Goal: Find specific page/section: Find specific page/section

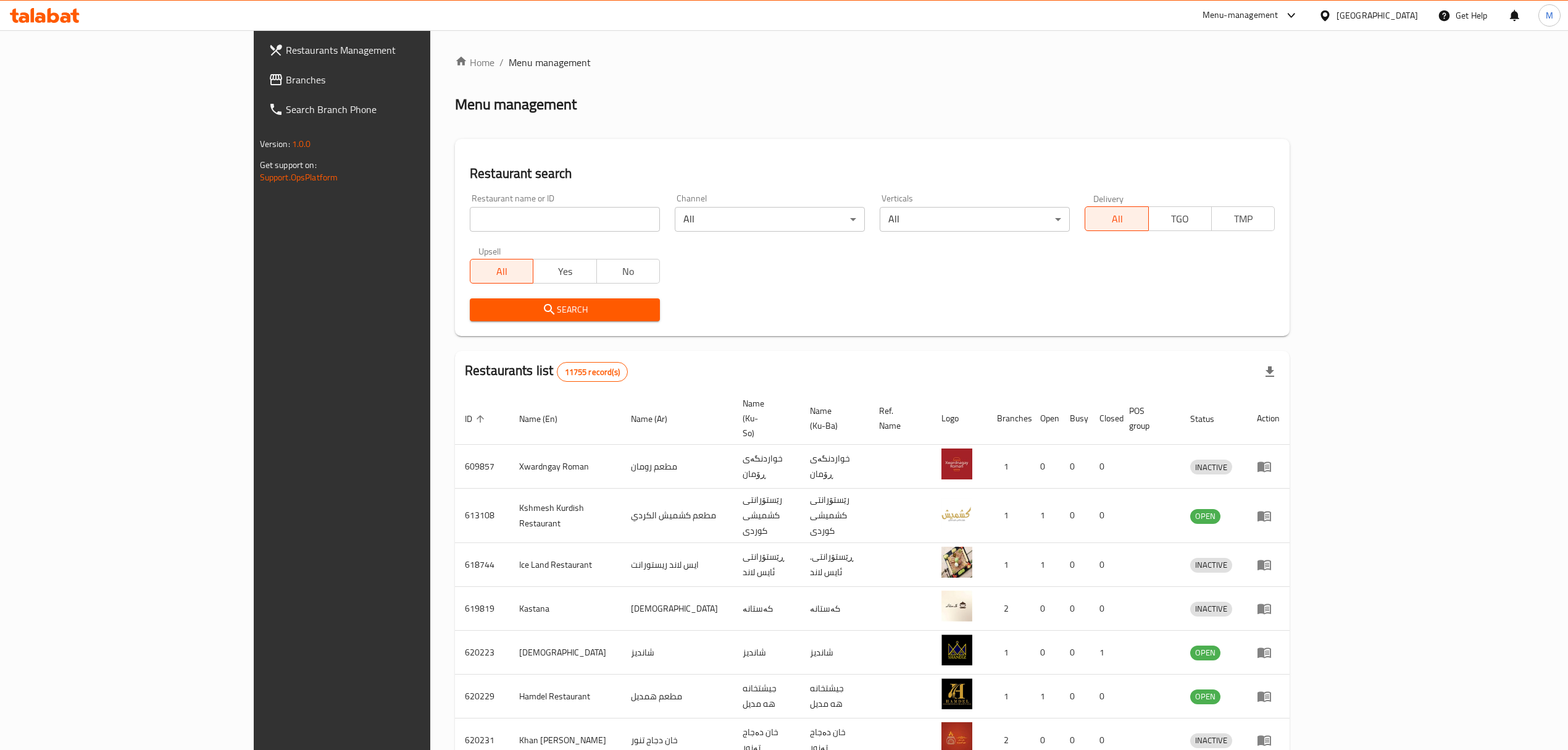
click at [470, 218] on input "search" at bounding box center [564, 219] width 190 height 25
type input "h"
click button "Search" at bounding box center [564, 310] width 190 height 23
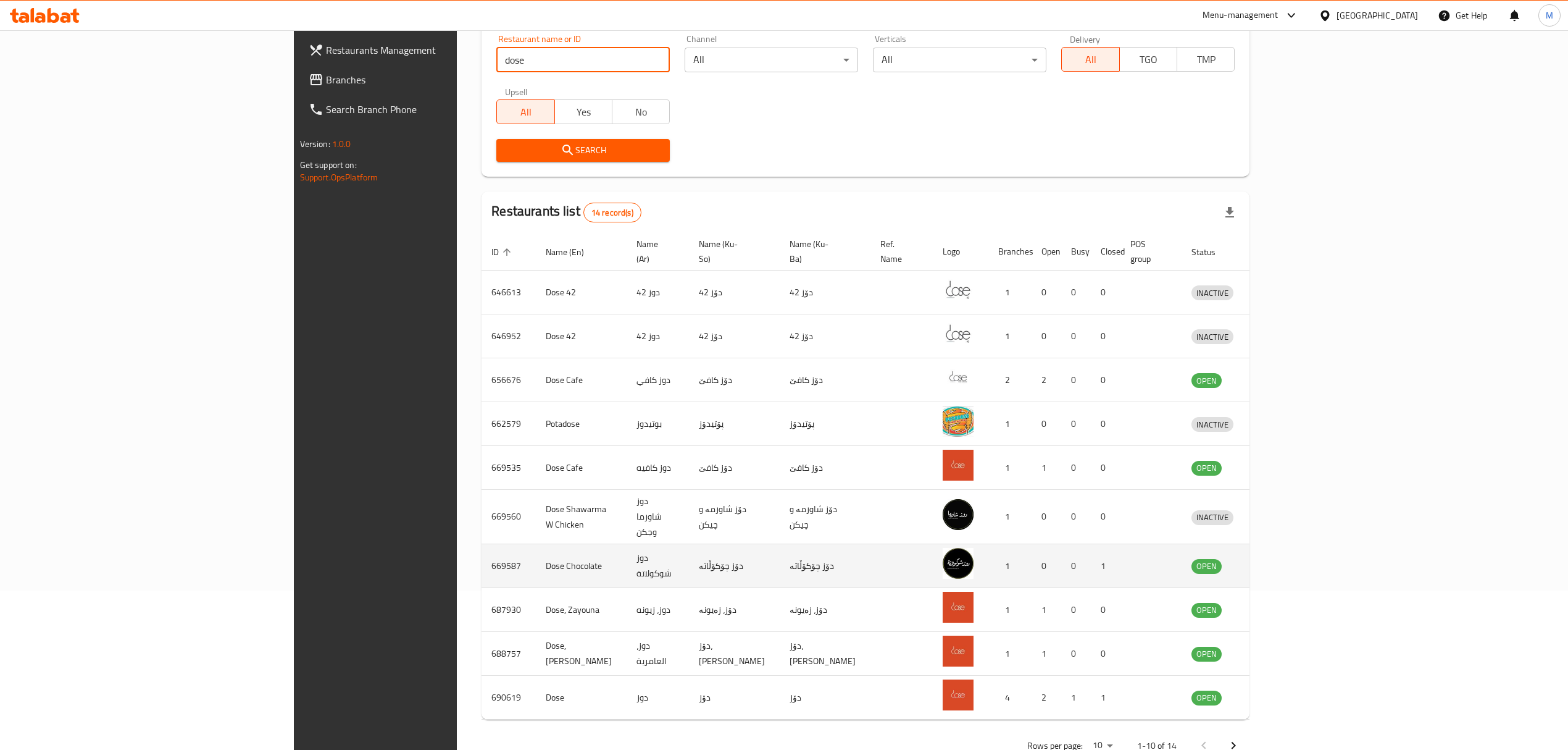
scroll to position [172, 0]
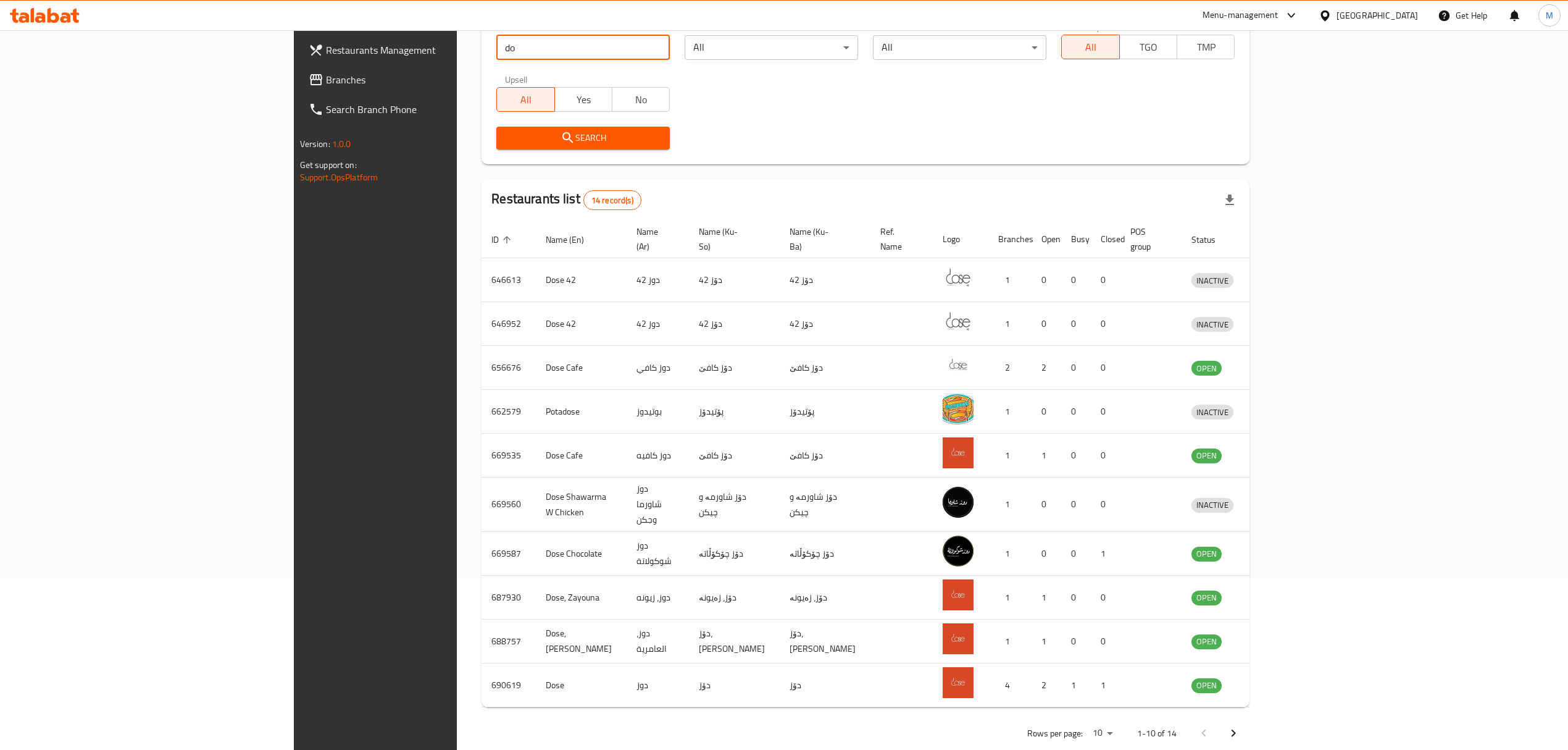
type input "d"
type input "]"
drag, startPoint x: 375, startPoint y: 35, endPoint x: 381, endPoint y: 50, distance: 16.2
click at [496, 35] on input "[PERSON_NAME]" at bounding box center [583, 48] width 174 height 25
click at [496, 50] on input "[PERSON_NAME]" at bounding box center [583, 48] width 174 height 25
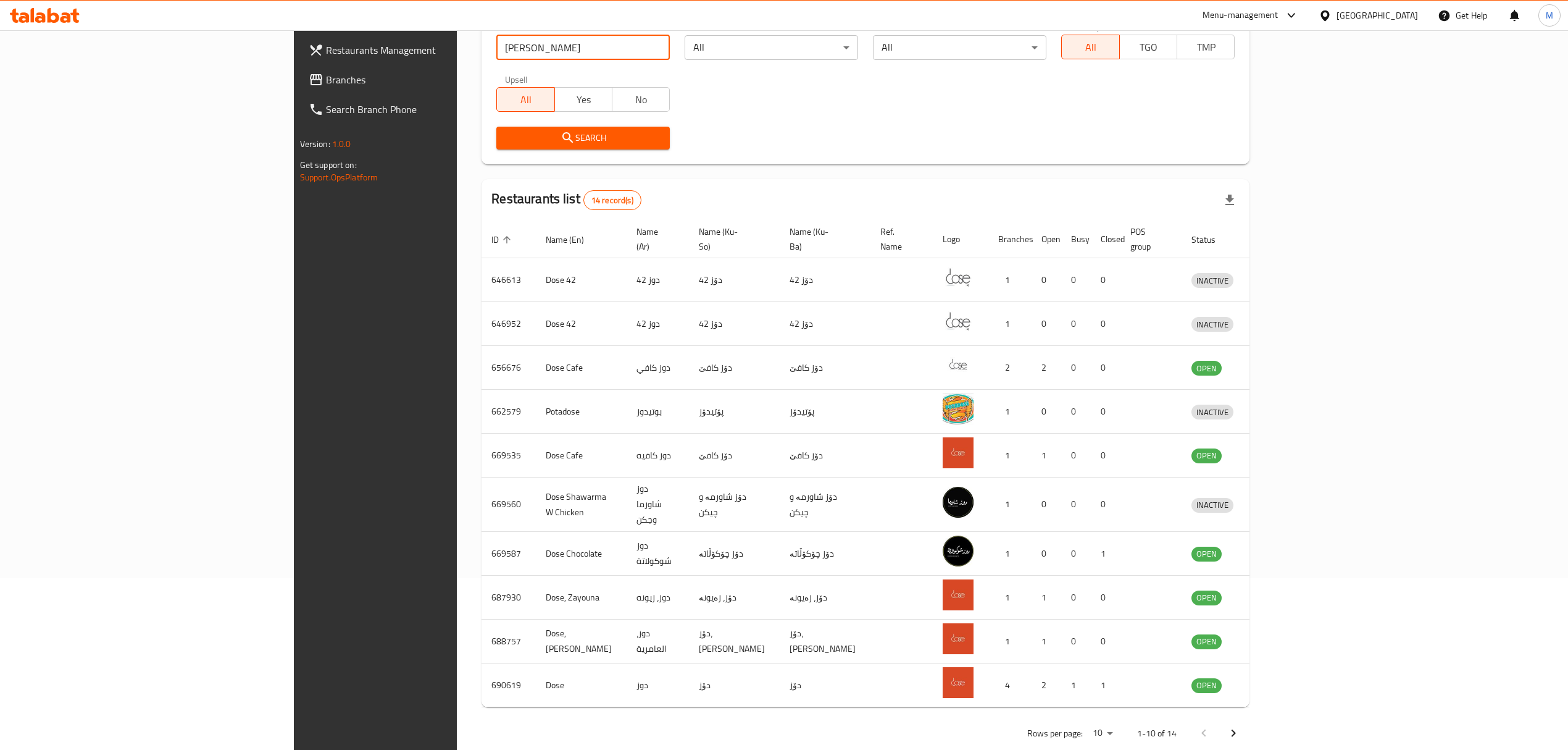
click at [496, 50] on input "[PERSON_NAME]" at bounding box center [583, 48] width 174 height 25
paste input "694446"
type input "694446"
click at [489, 124] on div "Search" at bounding box center [583, 138] width 189 height 37
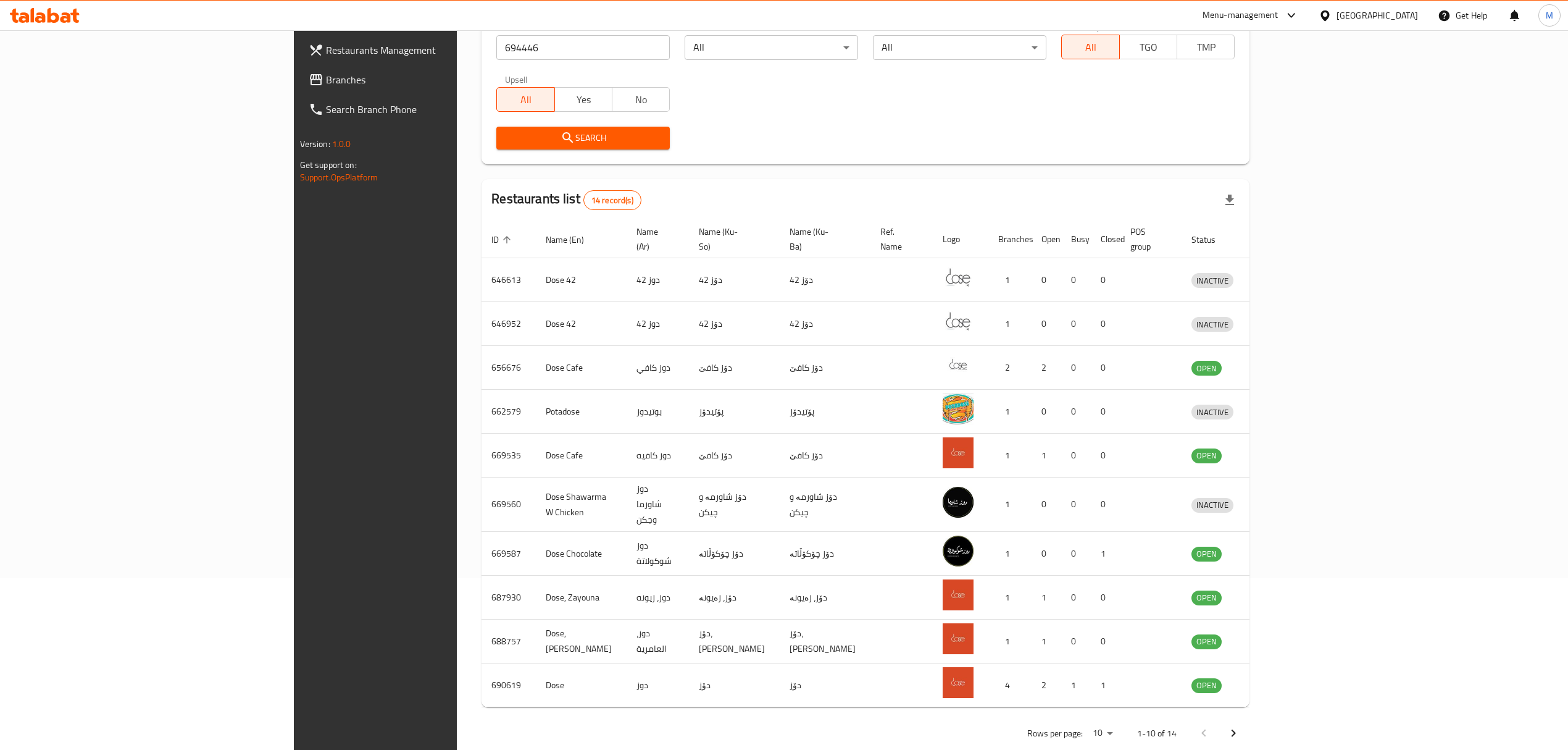
click at [507, 136] on span "Search" at bounding box center [583, 138] width 154 height 16
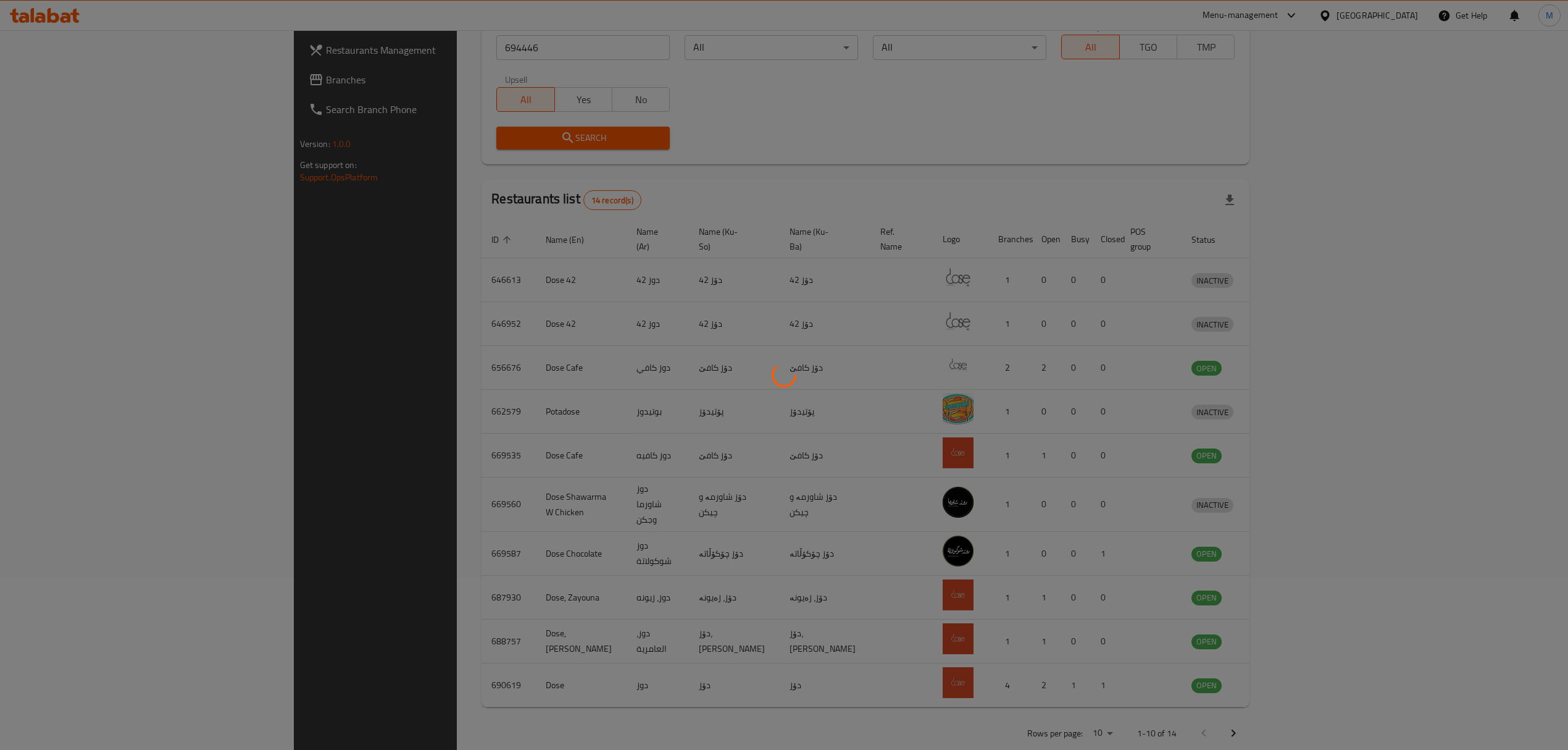
scroll to position [0, 0]
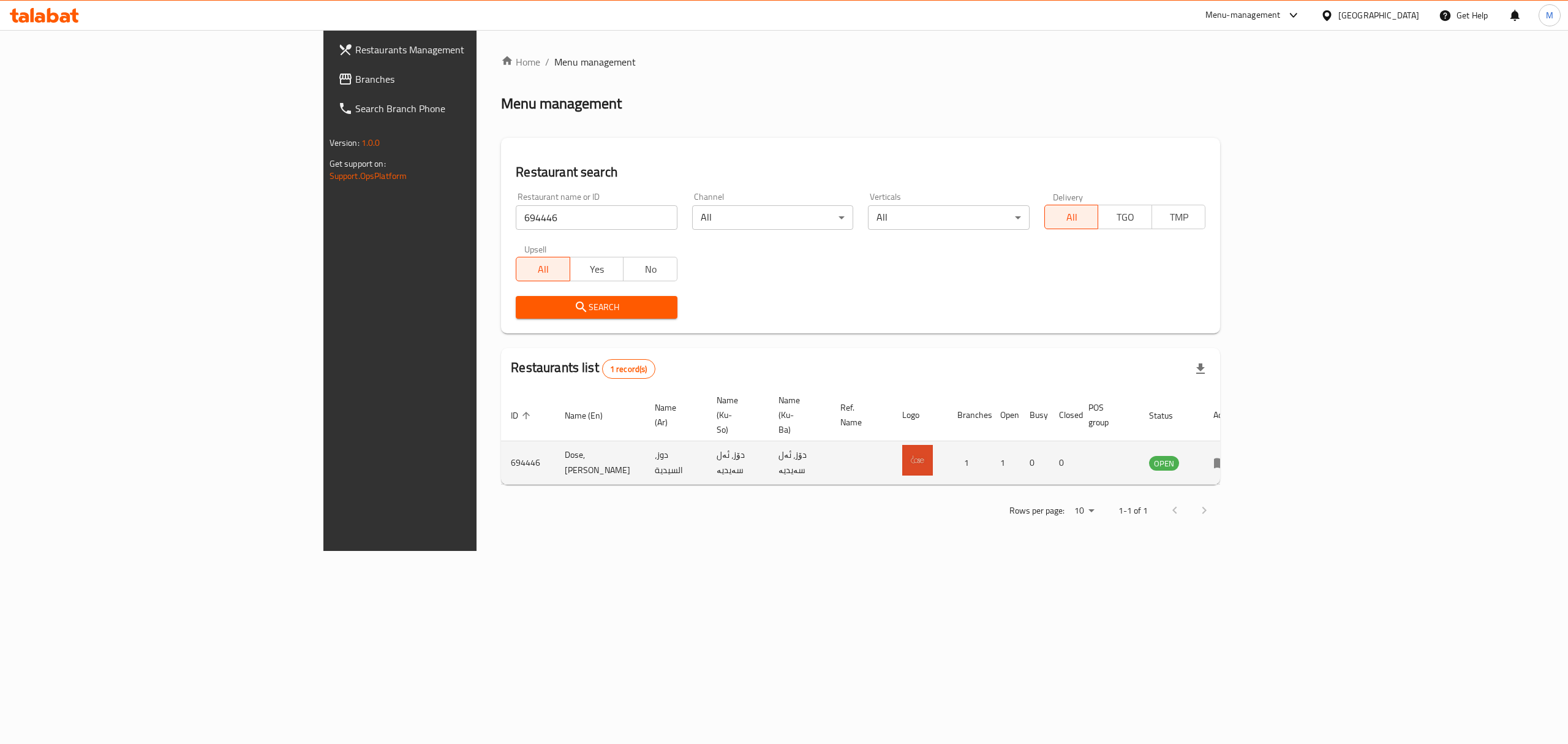
click at [1228, 458] on icon "enhanced table" at bounding box center [1221, 463] width 14 height 10
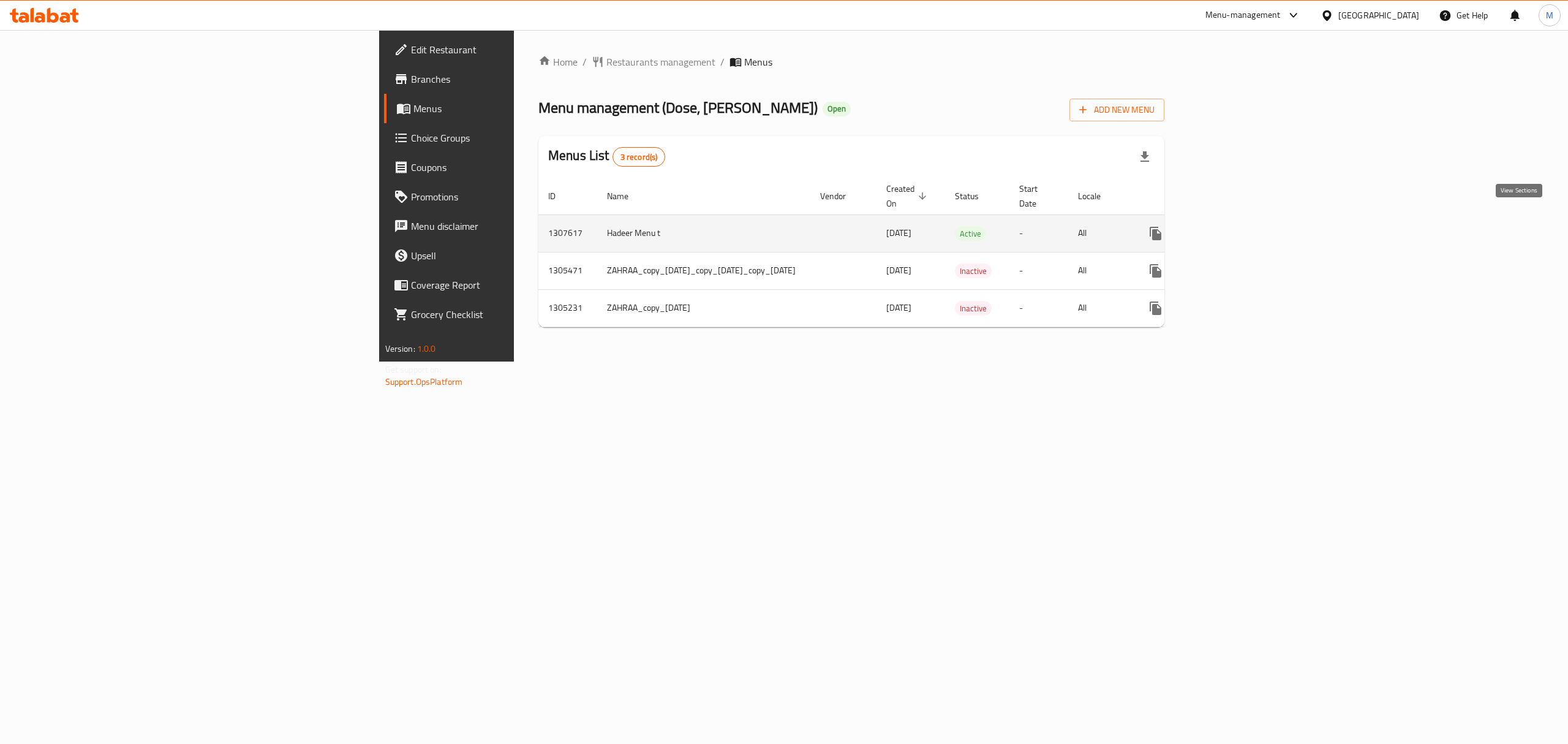
click at [1250, 228] on icon "enhanced table" at bounding box center [1244, 233] width 11 height 11
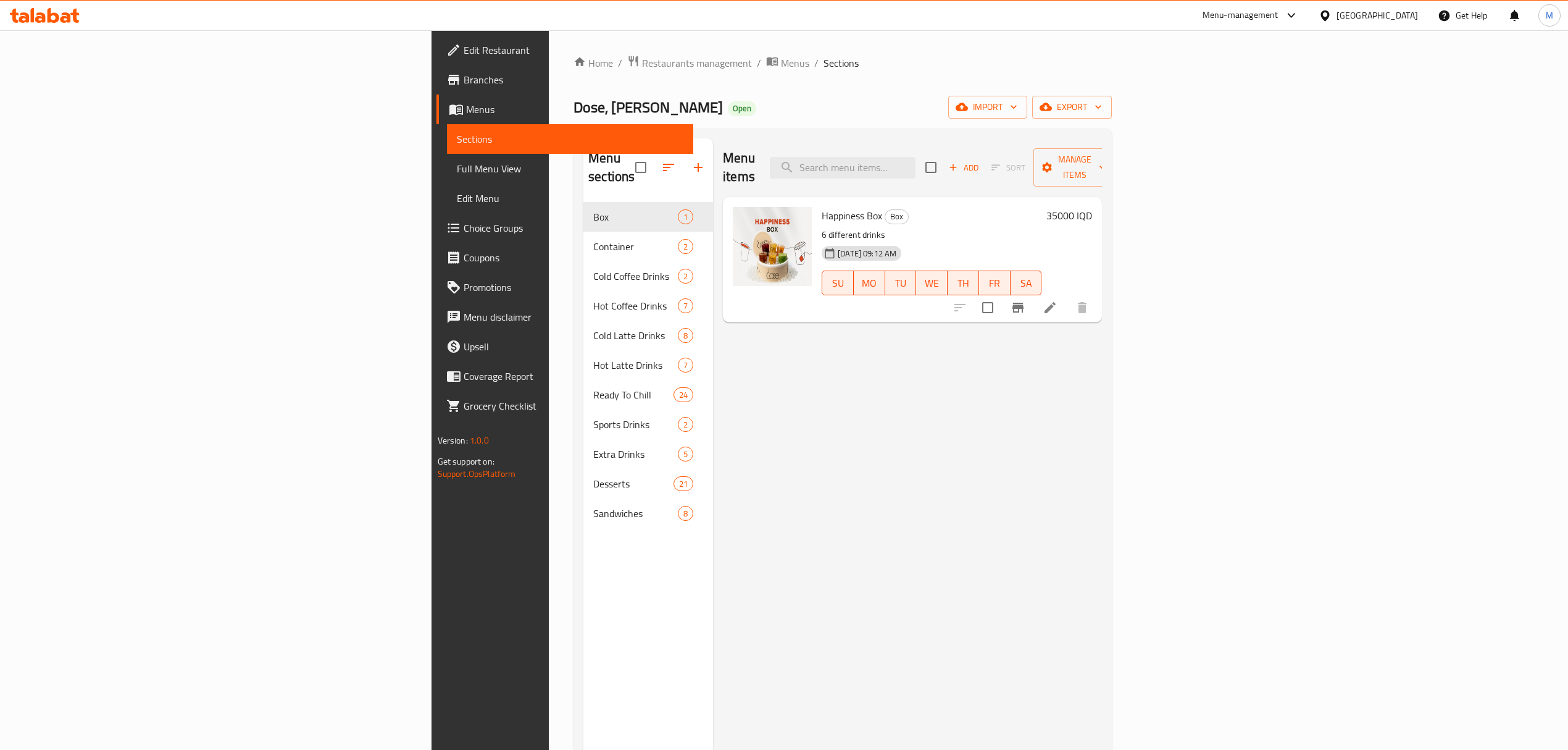
click at [464, 87] on span "Branches" at bounding box center [573, 80] width 220 height 15
